Goal: Task Accomplishment & Management: Manage account settings

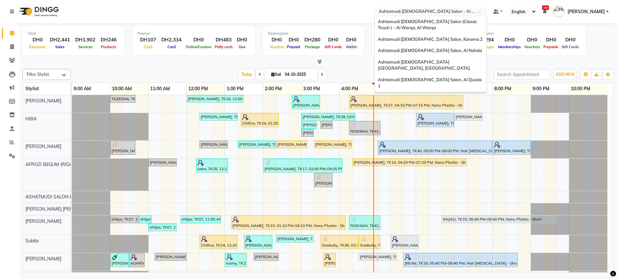
click at [435, 11] on input "text" at bounding box center [424, 12] width 93 height 6
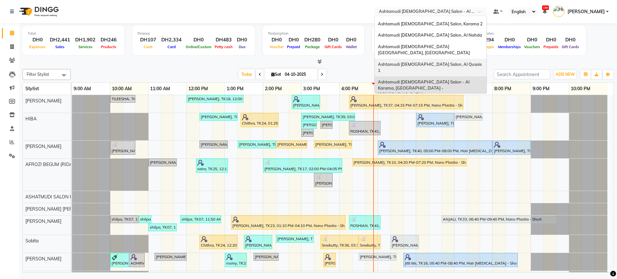
click at [441, 62] on span "Ashtamudi [DEMOGRAPHIC_DATA] Salon, Al Qusais 1" at bounding box center [430, 68] width 105 height 12
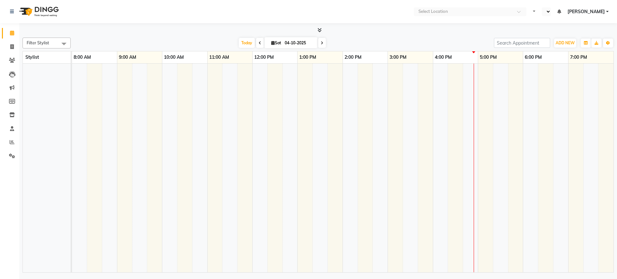
select select "en"
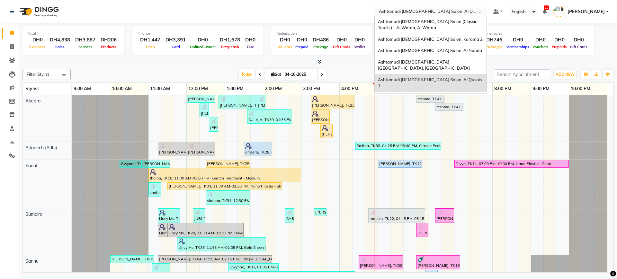
click at [438, 9] on input "text" at bounding box center [424, 12] width 93 height 6
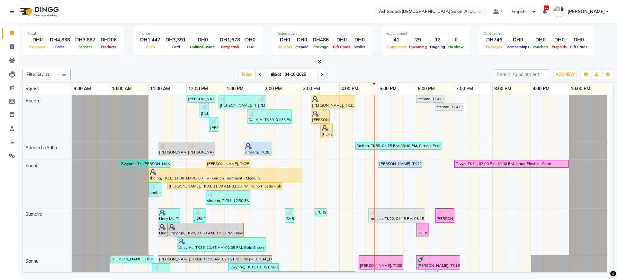
click at [347, 17] on nav "Select Location × Ashtamudi Ladies Salon, Al Qusais 1 Default Panel My Panel En…" at bounding box center [308, 11] width 617 height 23
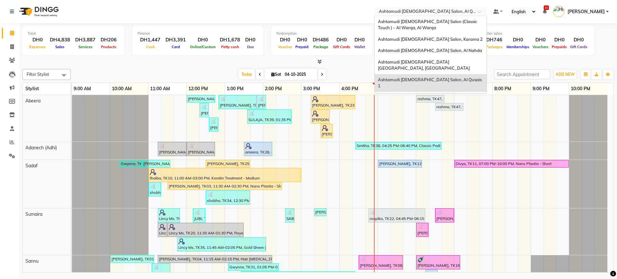
click at [423, 9] on input "text" at bounding box center [424, 12] width 93 height 6
click at [446, 95] on span "Ashtamudi [DEMOGRAPHIC_DATA] Salon - Al Karama, [GEOGRAPHIC_DATA] -[GEOGRAPHIC_…" at bounding box center [424, 104] width 93 height 18
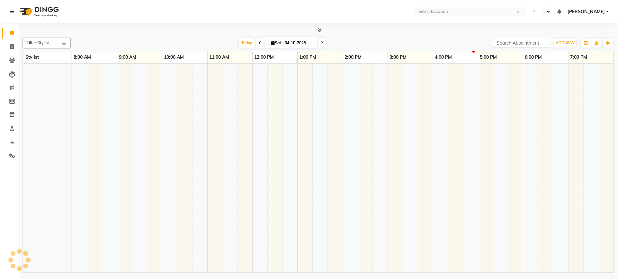
select select "en"
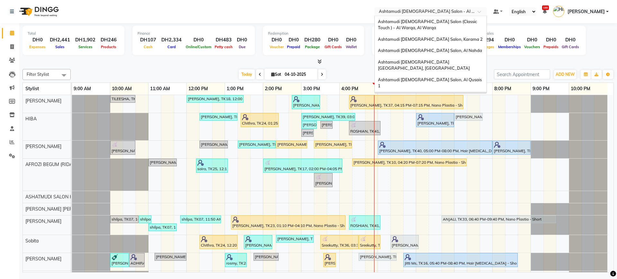
scroll to position [15, 0]
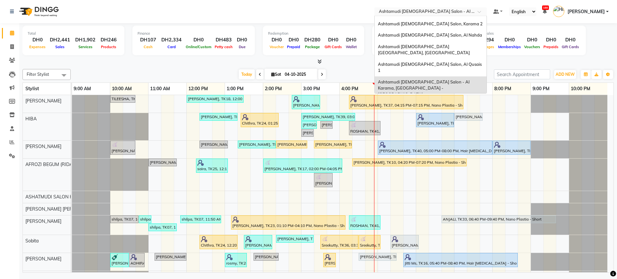
click at [430, 11] on input "text" at bounding box center [424, 12] width 93 height 6
click at [445, 47] on span "Ashtamudi [DEMOGRAPHIC_DATA] [GEOGRAPHIC_DATA], [GEOGRAPHIC_DATA]" at bounding box center [424, 50] width 92 height 12
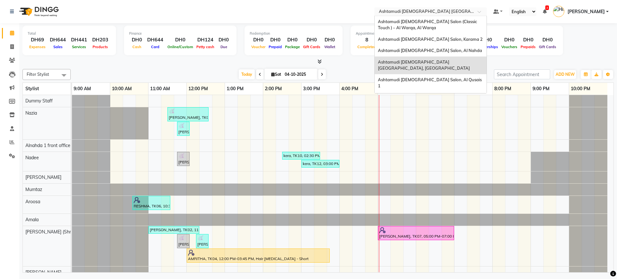
click at [441, 13] on input "text" at bounding box center [424, 12] width 93 height 6
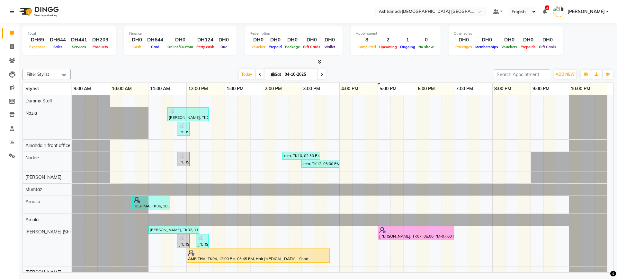
click at [352, 0] on nav "Select Location × Ashtamudi Ladies Salon Sahara Center, Dubai Default Panel My …" at bounding box center [308, 11] width 617 height 23
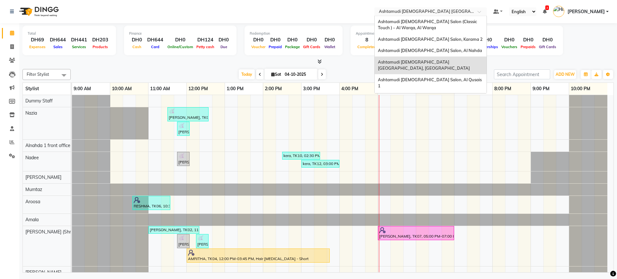
click at [419, 11] on input "text" at bounding box center [424, 12] width 93 height 6
click at [431, 20] on span "Ashtamudi [DEMOGRAPHIC_DATA] Salon (Classic Touch ) – Al Warqa, Al Warqa" at bounding box center [428, 25] width 100 height 12
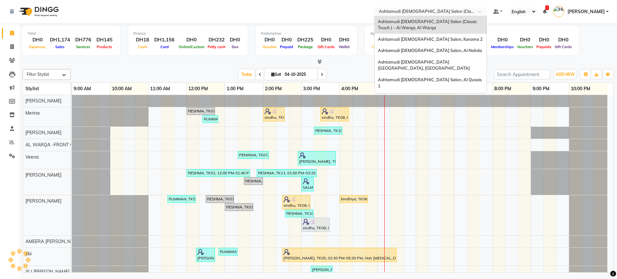
click at [419, 10] on input "text" at bounding box center [424, 12] width 93 height 6
click at [433, 10] on input "text" at bounding box center [424, 12] width 93 height 6
click at [439, 41] on span "Ashtamudi [DEMOGRAPHIC_DATA] Salon, Karama 2" at bounding box center [430, 39] width 105 height 5
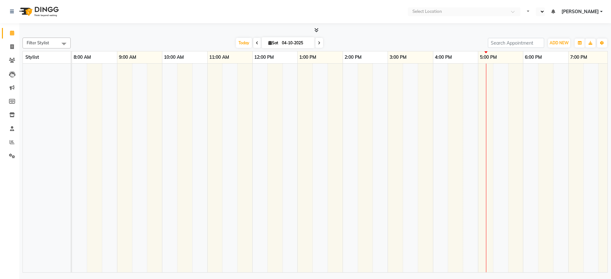
select select "en"
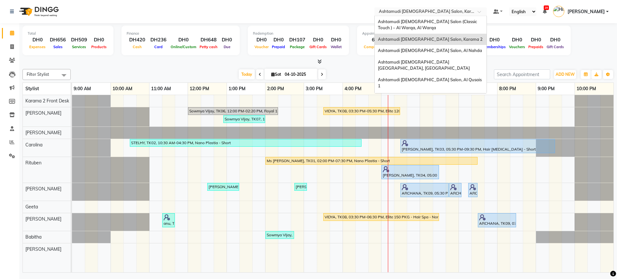
click at [433, 12] on input "text" at bounding box center [424, 12] width 93 height 6
click at [423, 49] on span "Ashtamudi [DEMOGRAPHIC_DATA] Salon, Al Nahda" at bounding box center [430, 50] width 104 height 5
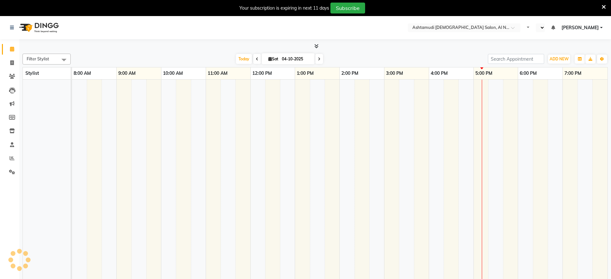
select select "en"
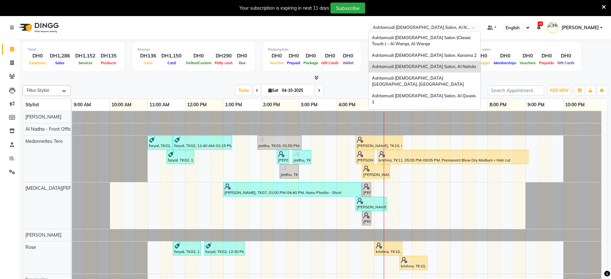
click at [433, 23] on div "Select Location × Ashtamudi Ladies Salon, Al Nahda" at bounding box center [424, 27] width 112 height 9
click at [442, 77] on span "Ashtamudi [DEMOGRAPHIC_DATA] [GEOGRAPHIC_DATA], [GEOGRAPHIC_DATA]" at bounding box center [418, 82] width 92 height 12
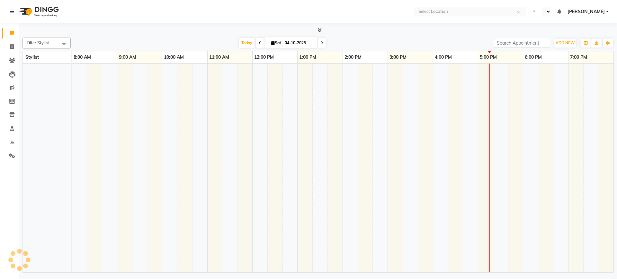
select select "en"
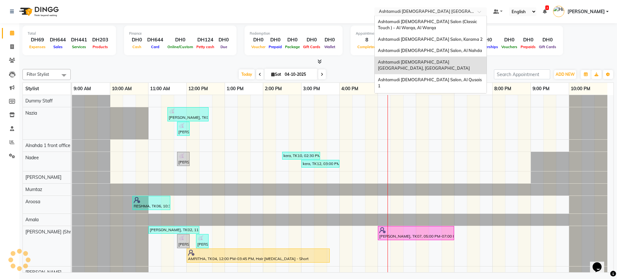
click at [408, 12] on input "text" at bounding box center [424, 12] width 93 height 6
click at [408, 77] on span "Ashtamudi [DEMOGRAPHIC_DATA] Salon, Al Qusais 1" at bounding box center [430, 83] width 105 height 12
